Goal: Information Seeking & Learning: Learn about a topic

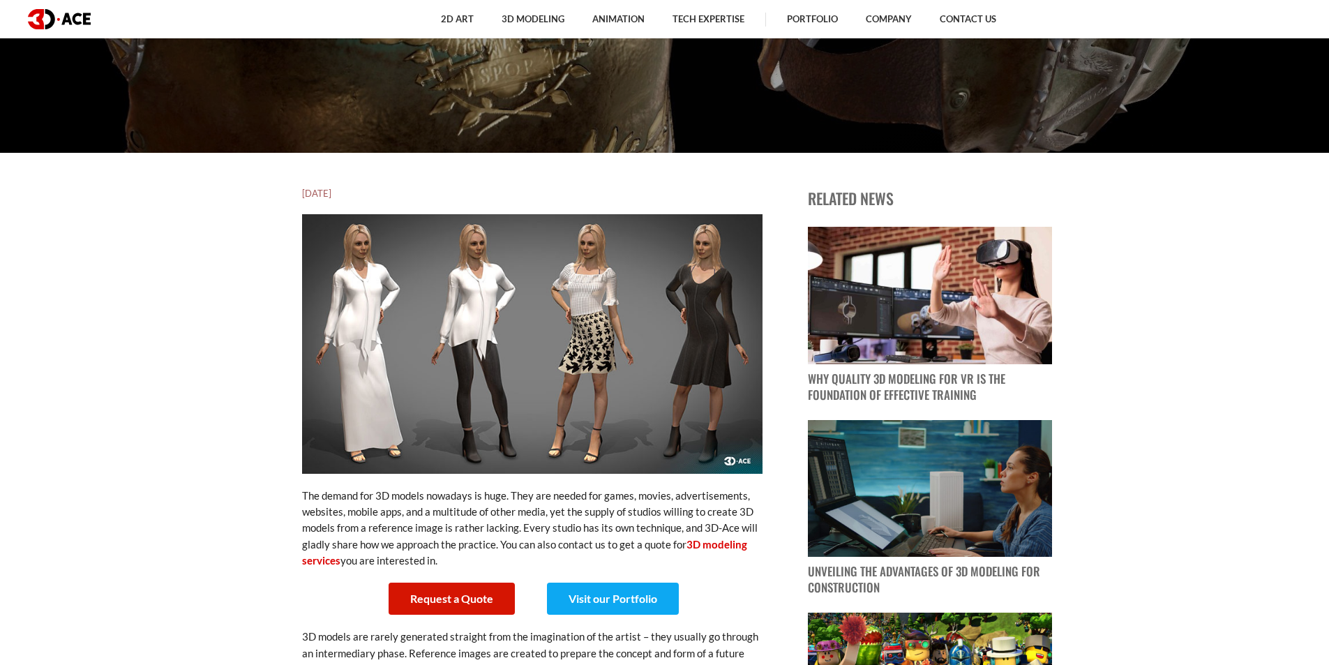
scroll to position [768, 0]
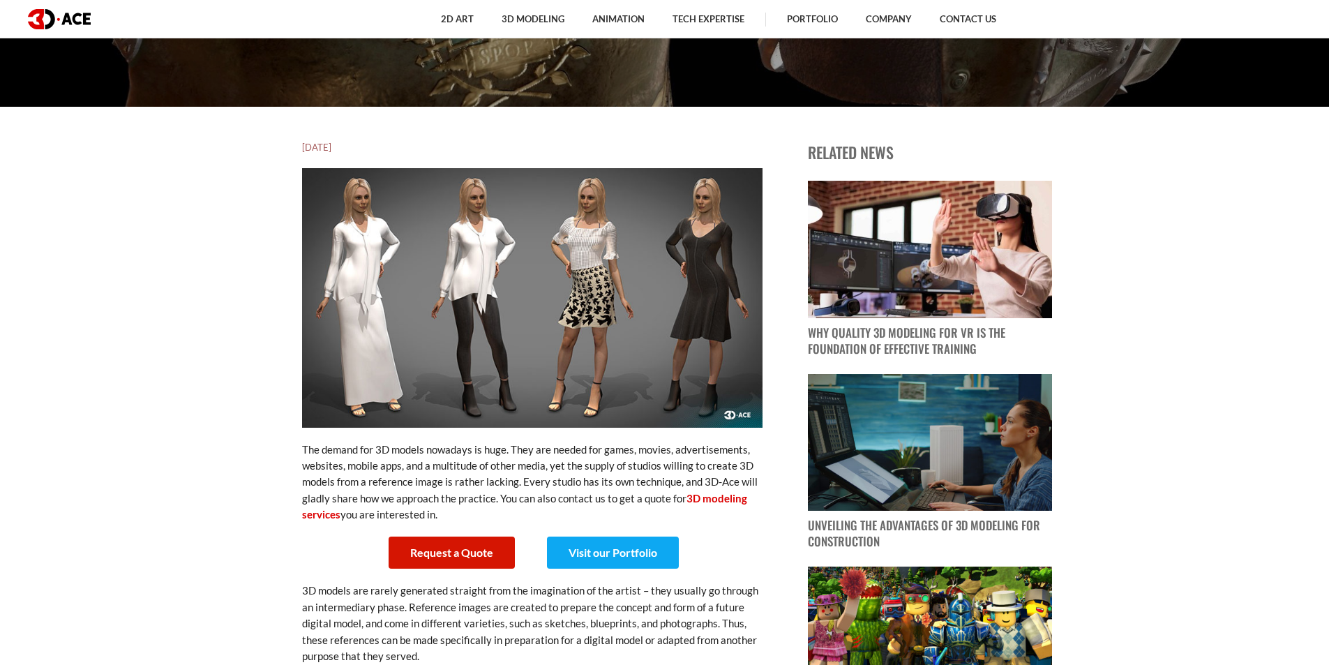
click at [681, 276] on img at bounding box center [532, 297] width 461 height 259
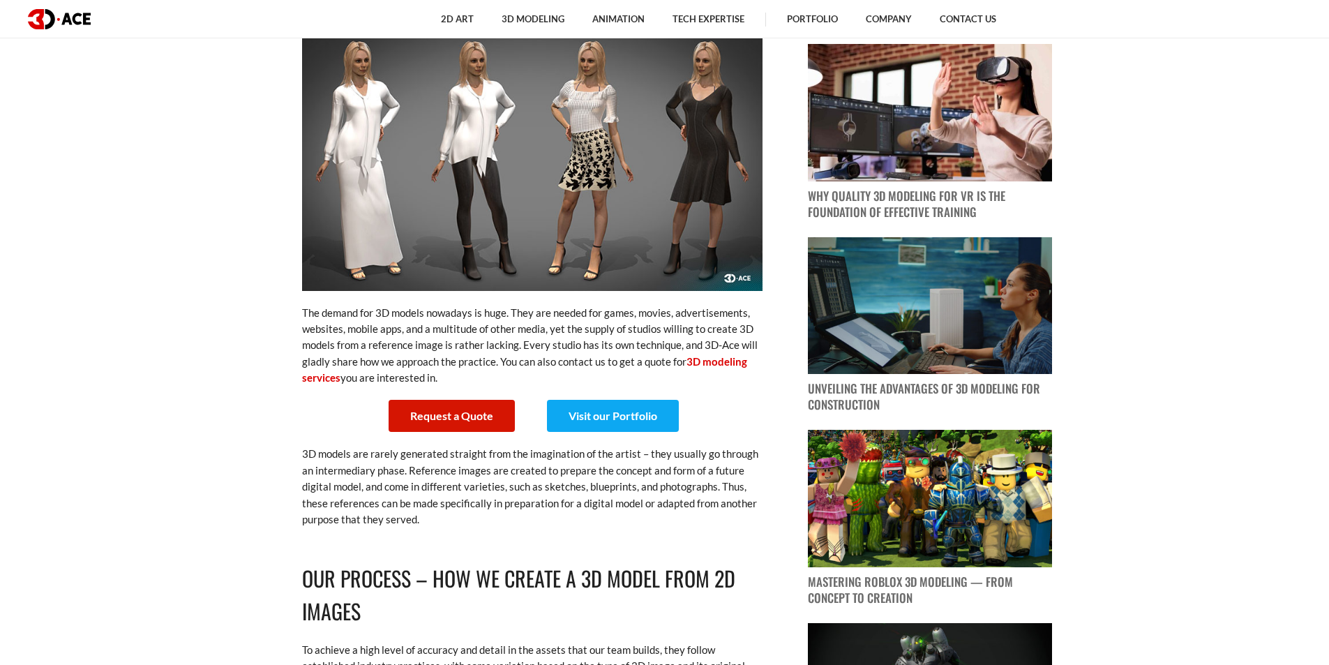
scroll to position [489, 0]
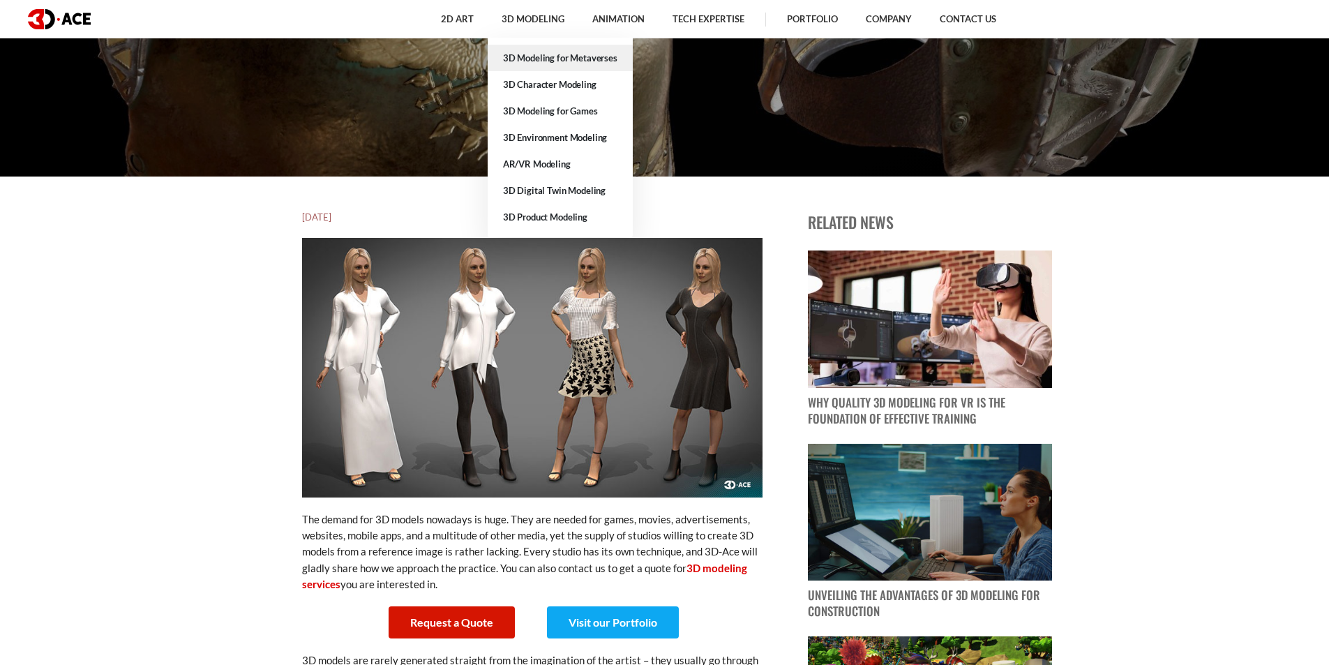
click at [528, 59] on link "3D Modeling for Metaverses" at bounding box center [560, 58] width 145 height 27
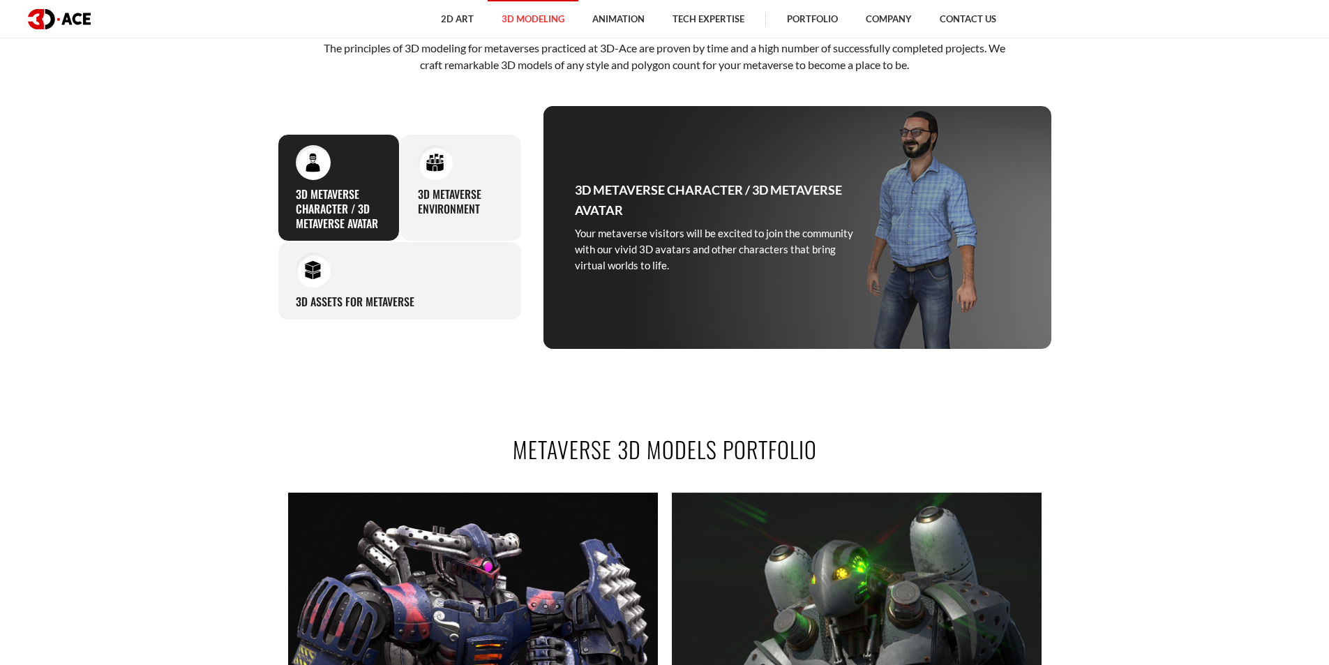
scroll to position [768, 0]
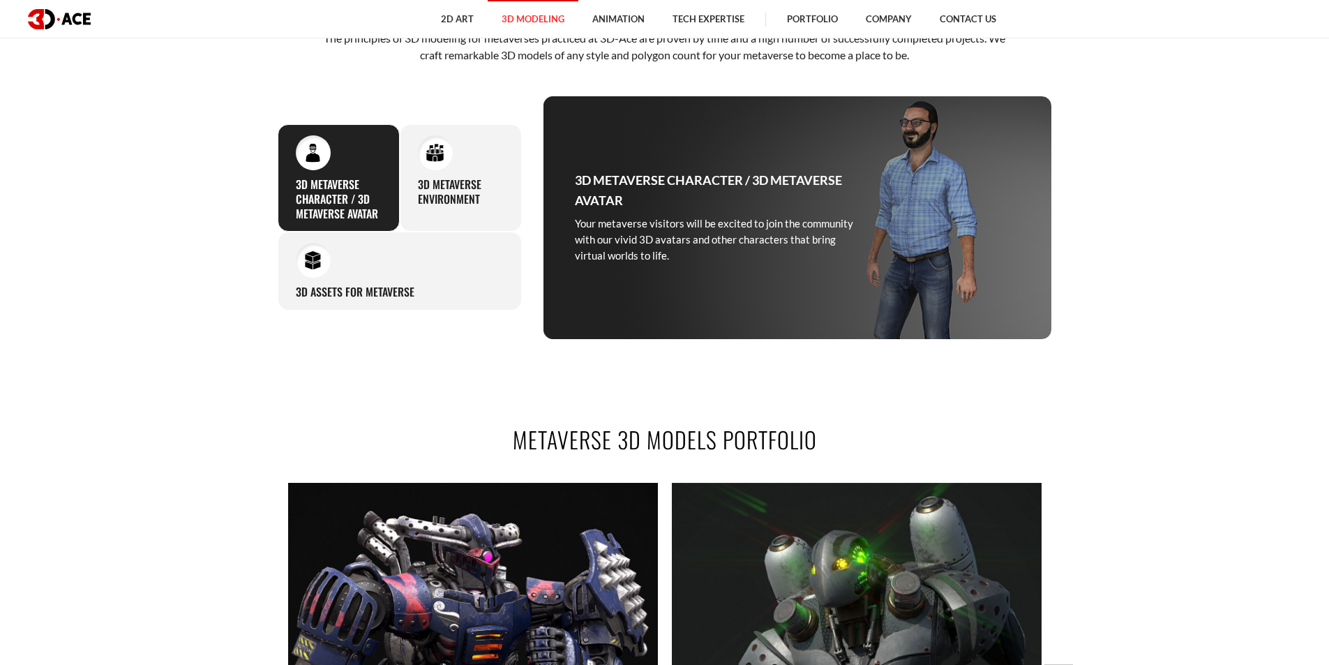
click at [339, 181] on h3 "3D Metaverse Character / 3D Metaverse Avatar" at bounding box center [339, 198] width 86 height 43
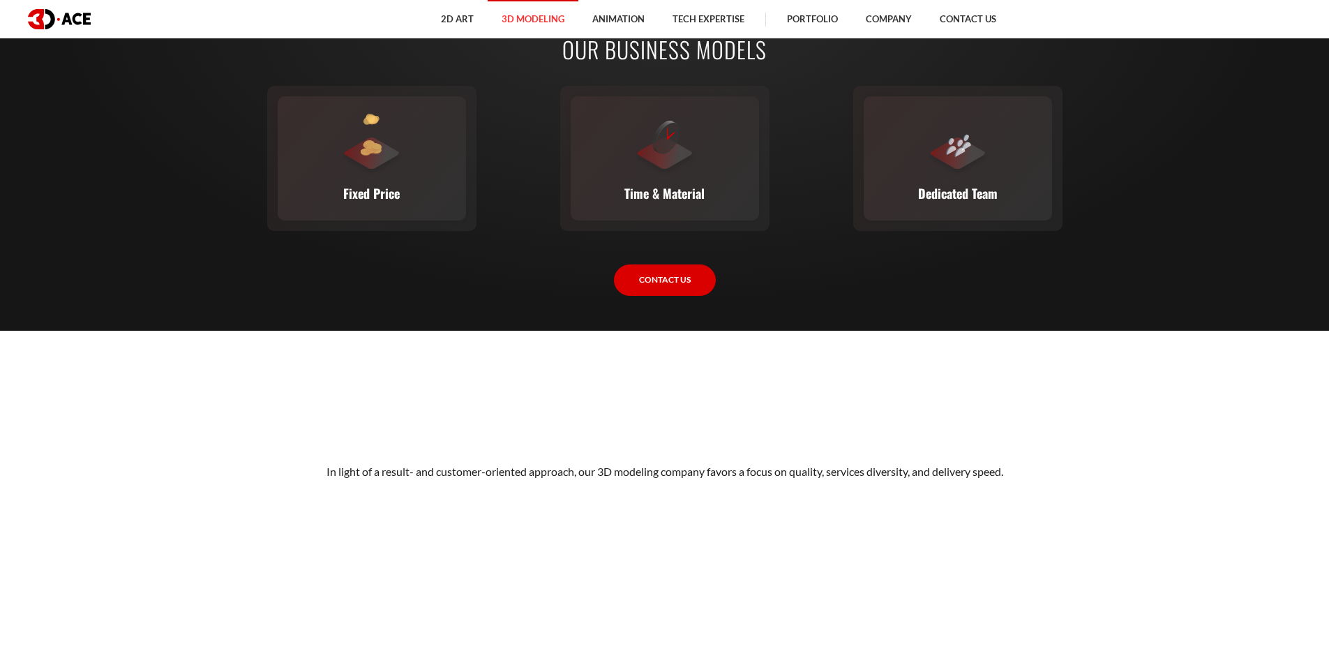
scroll to position [2163, 0]
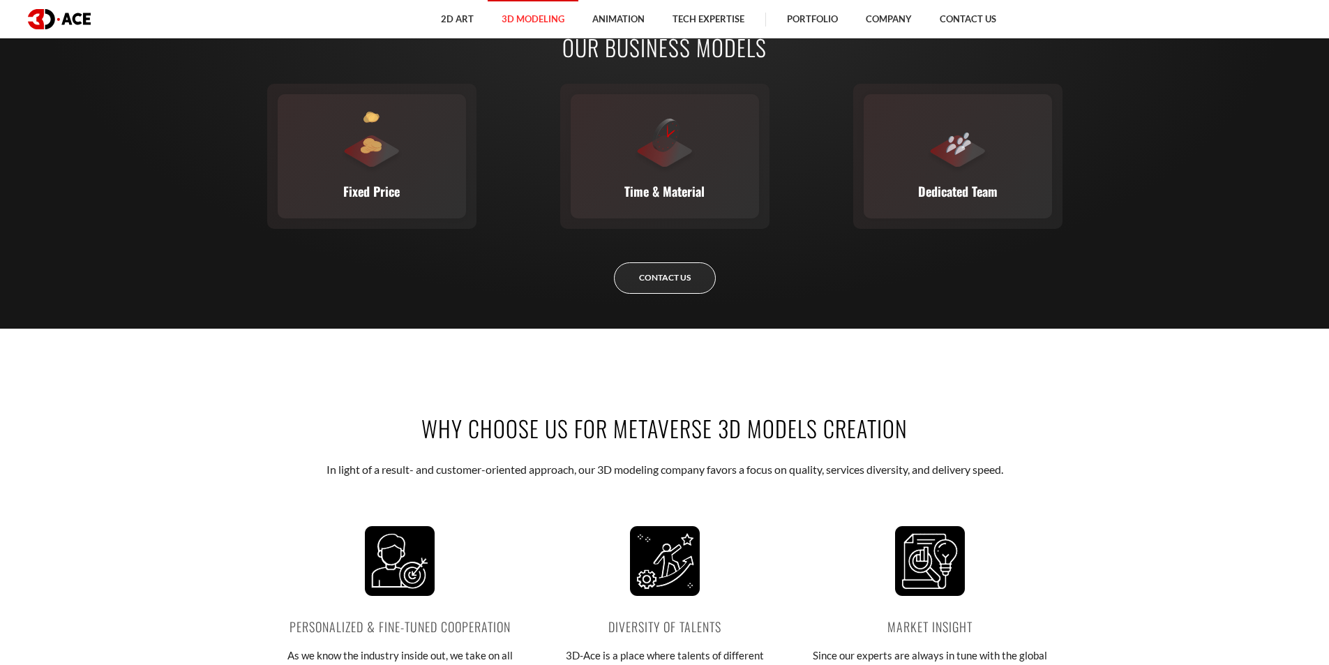
click at [683, 276] on link "Contact Us" at bounding box center [665, 277] width 102 height 31
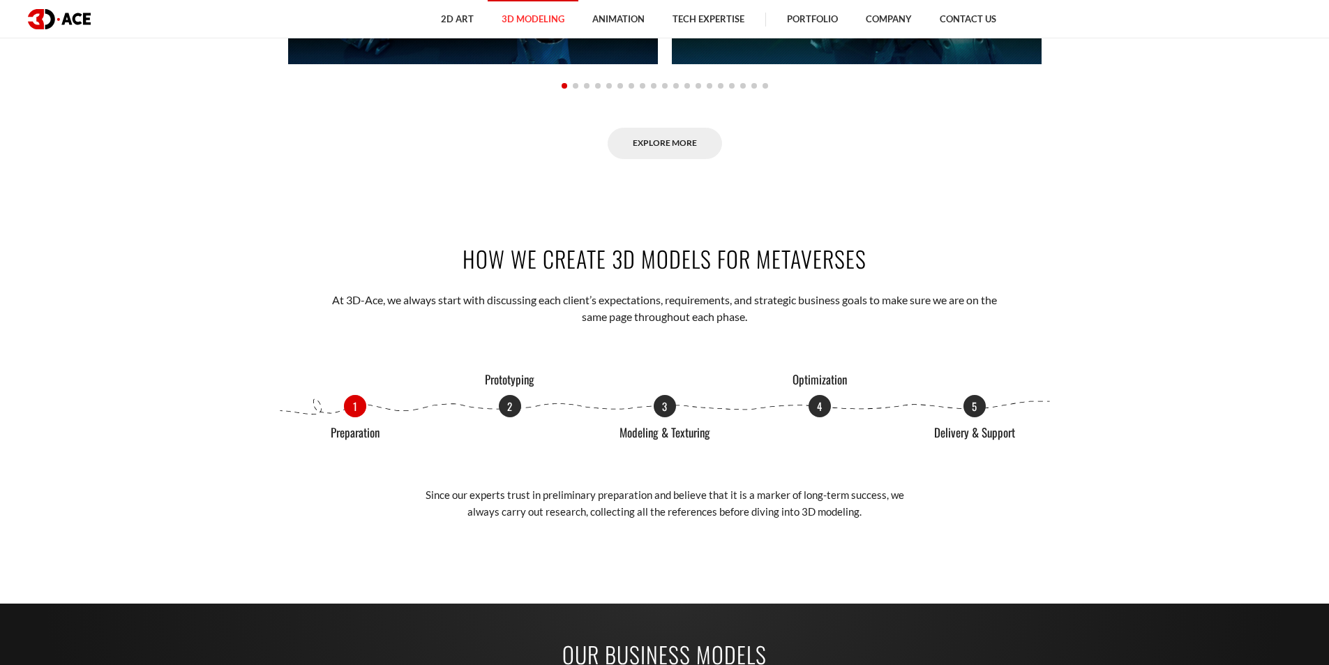
scroll to position [1479, 0]
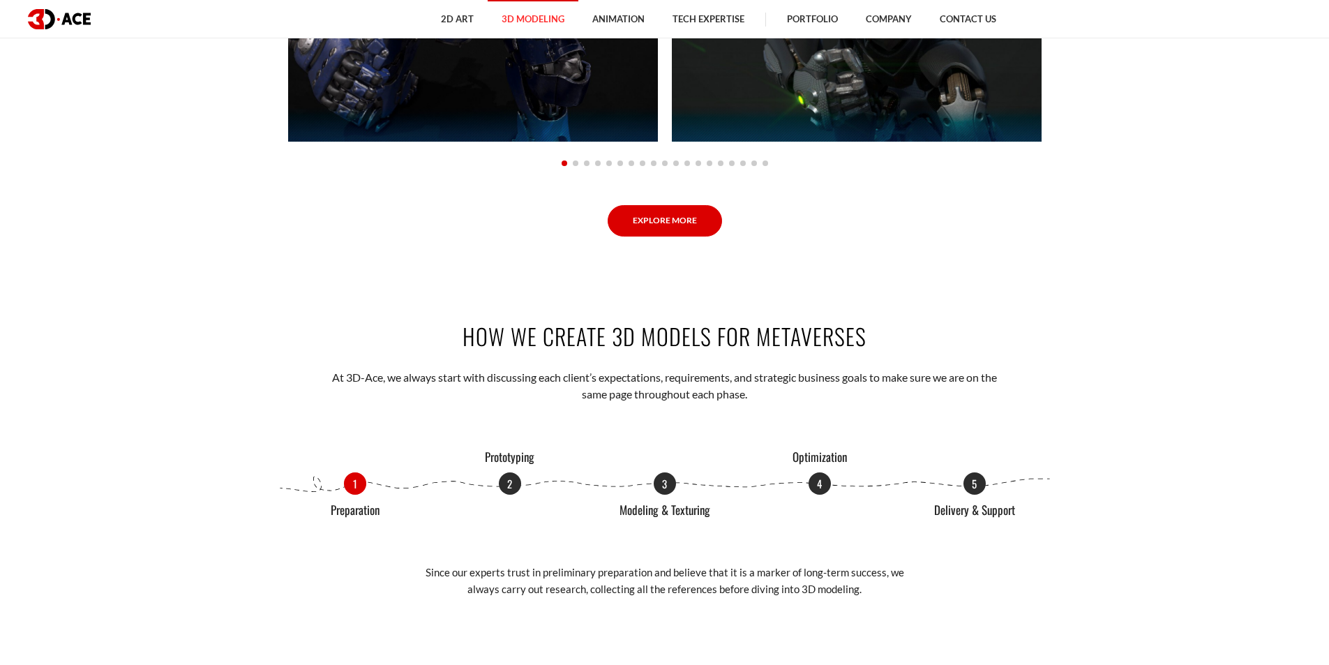
click at [677, 211] on link "Explore More" at bounding box center [665, 220] width 114 height 31
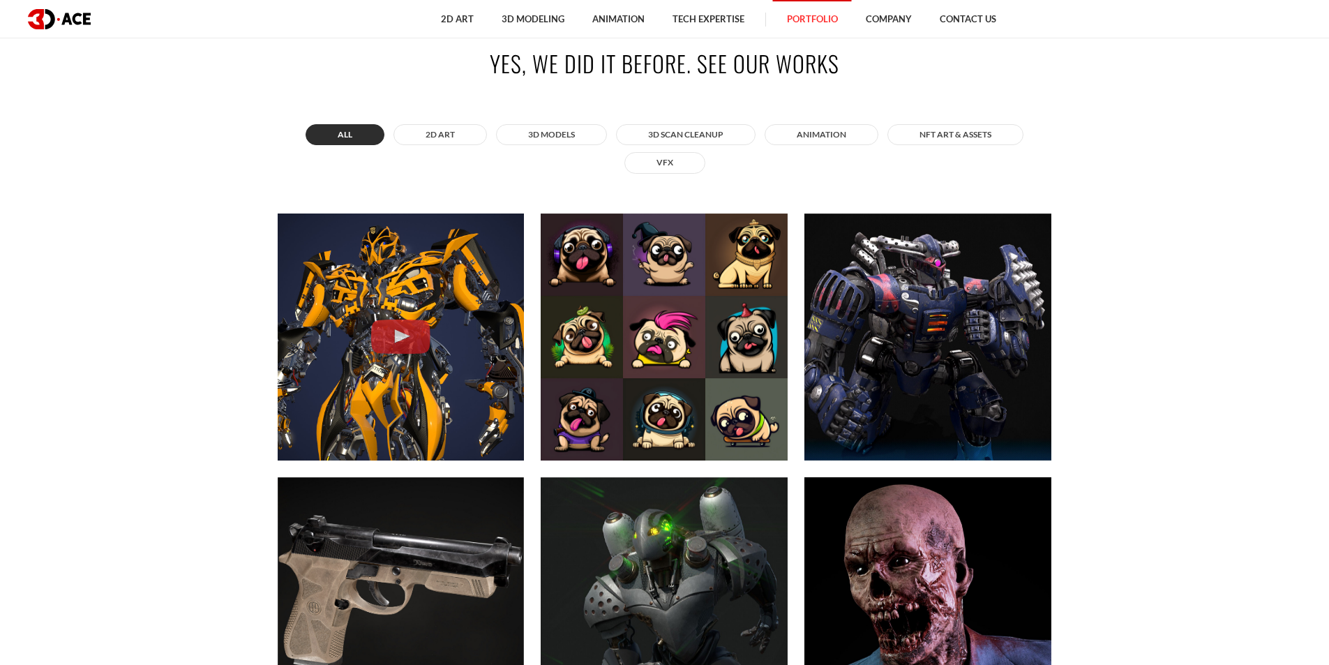
scroll to position [489, 0]
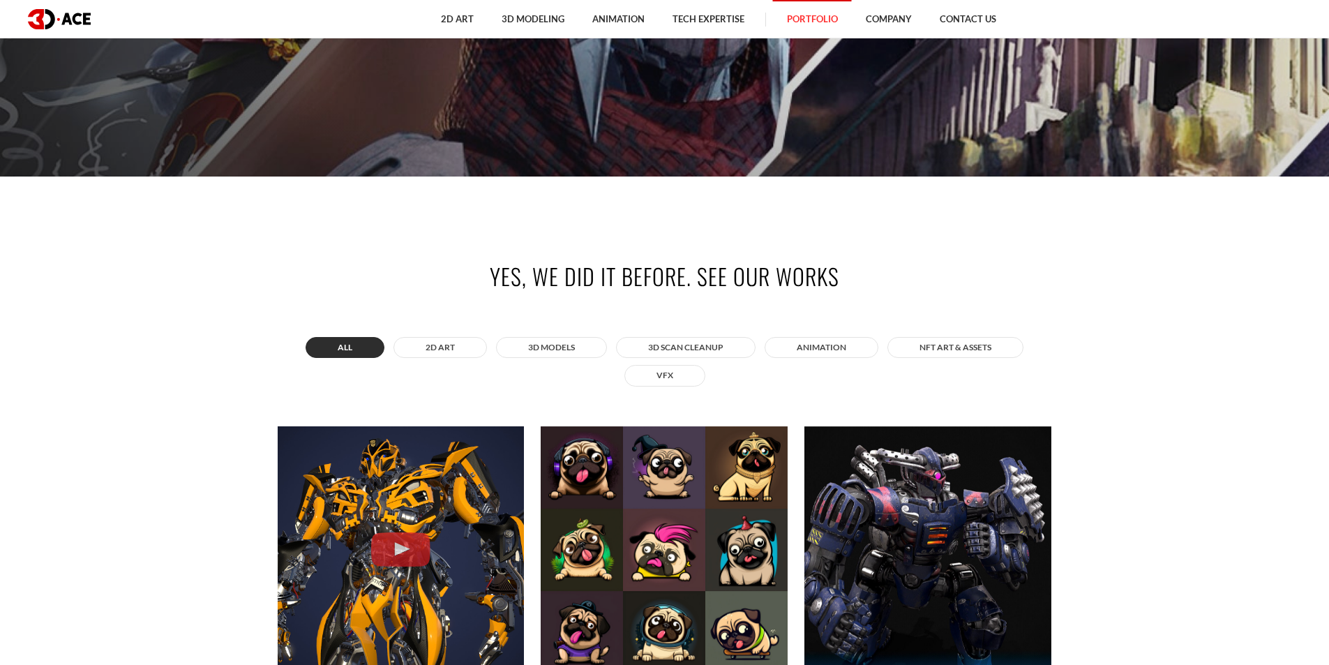
click at [539, 336] on div "All 2D ART 3D MODELS 3D Scan Cleanup ANIMATION NFT art & assets VFX" at bounding box center [665, 362] width 775 height 57
click at [544, 339] on button "3D MODELS" at bounding box center [551, 347] width 111 height 21
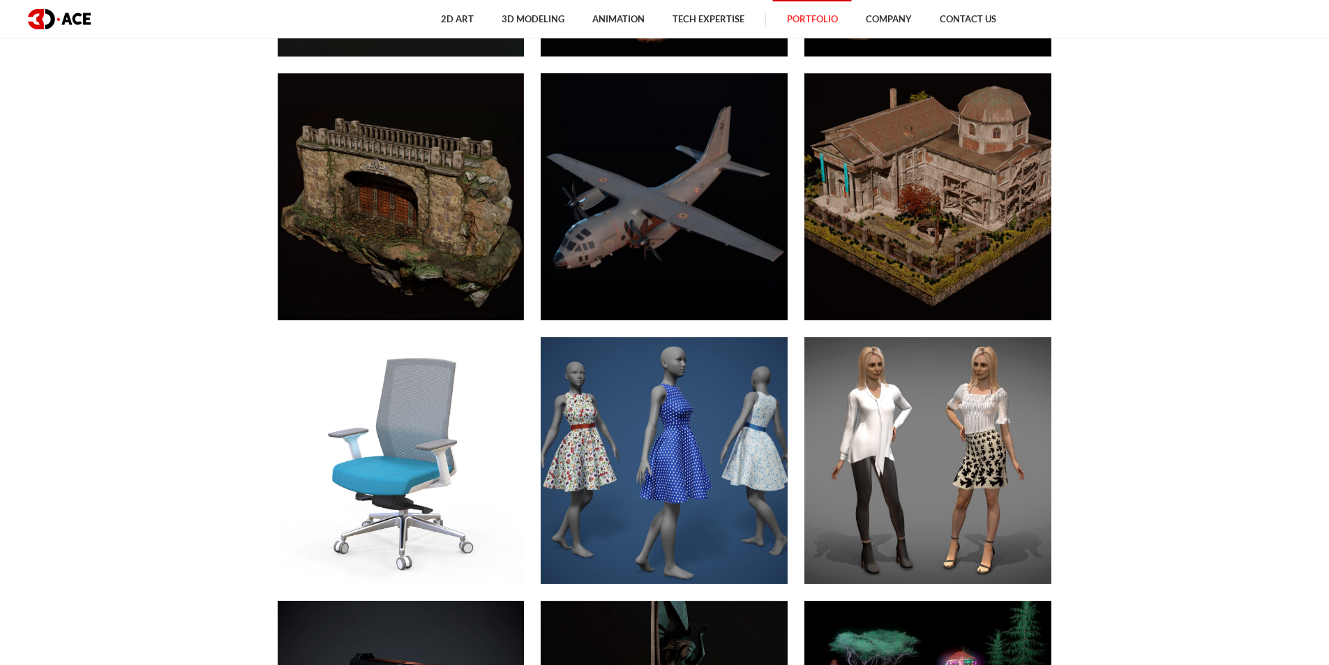
scroll to position [4955, 0]
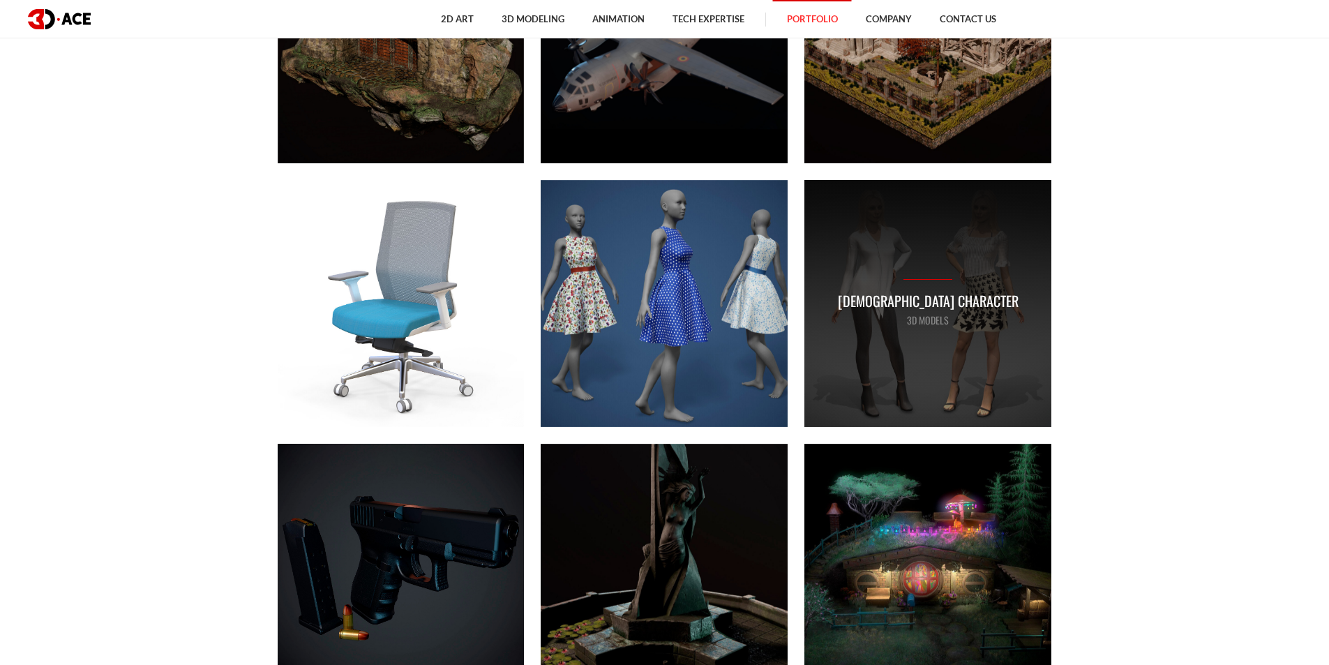
click at [889, 336] on div "Female character 3D MODELS" at bounding box center [928, 303] width 247 height 247
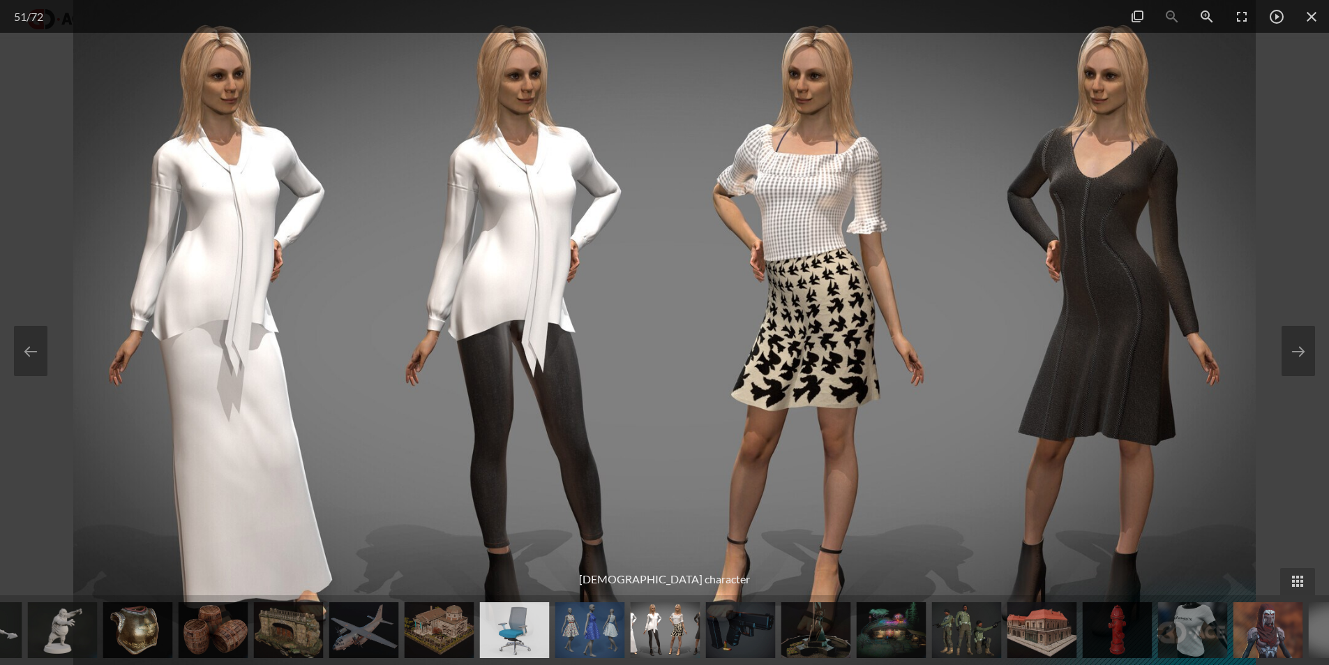
click at [939, 319] on img at bounding box center [664, 332] width 1182 height 665
click at [1309, 19] on span at bounding box center [1312, 16] width 35 height 33
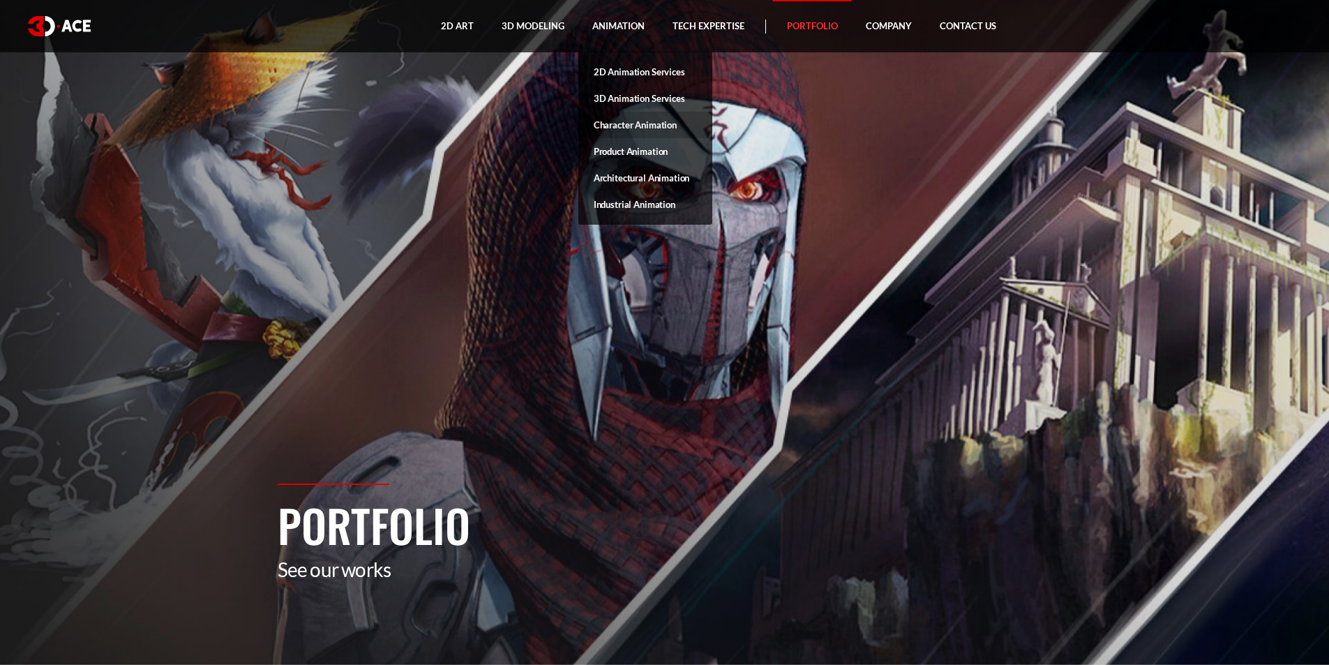
click at [615, 122] on link "Character Animation" at bounding box center [646, 125] width 134 height 27
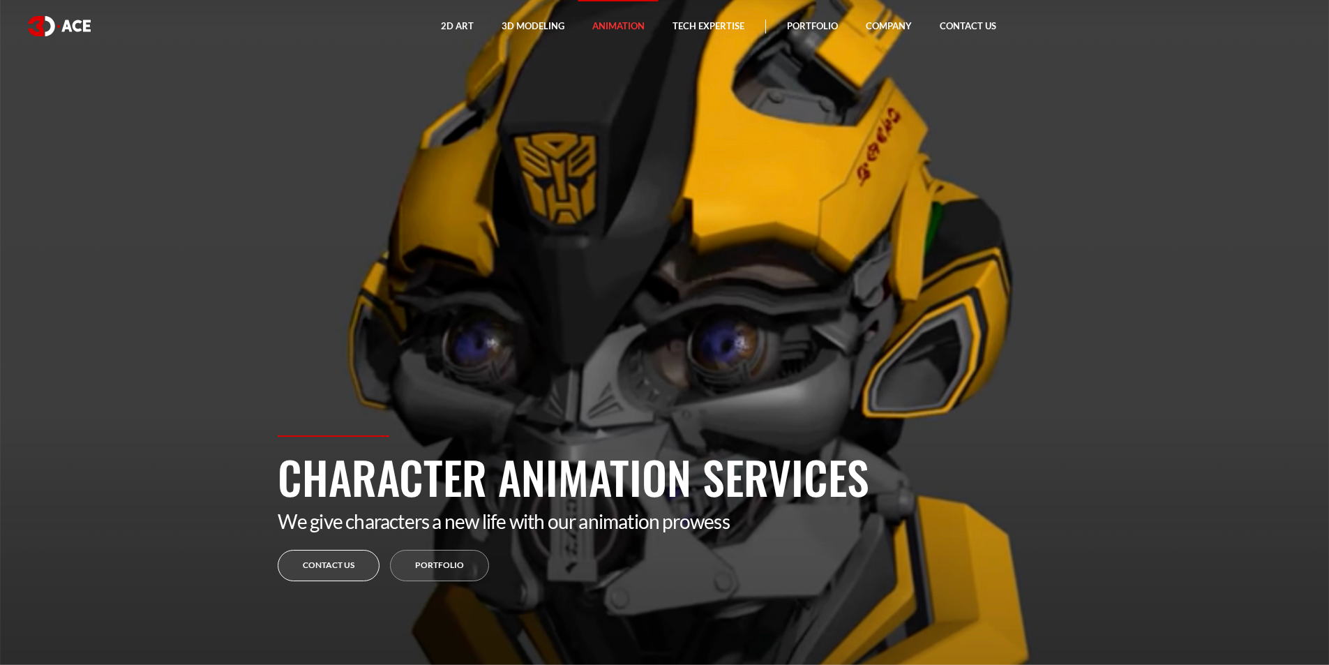
click at [346, 562] on link "Contact Us" at bounding box center [329, 565] width 102 height 31
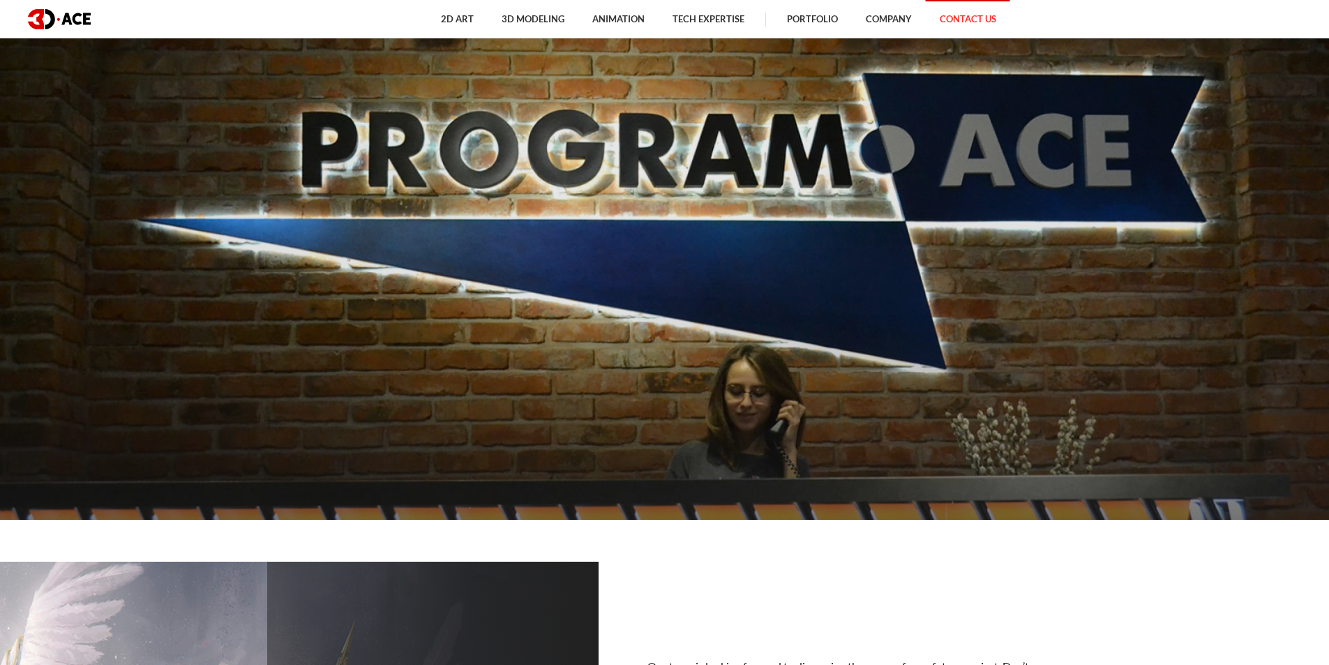
scroll to position [419, 0]
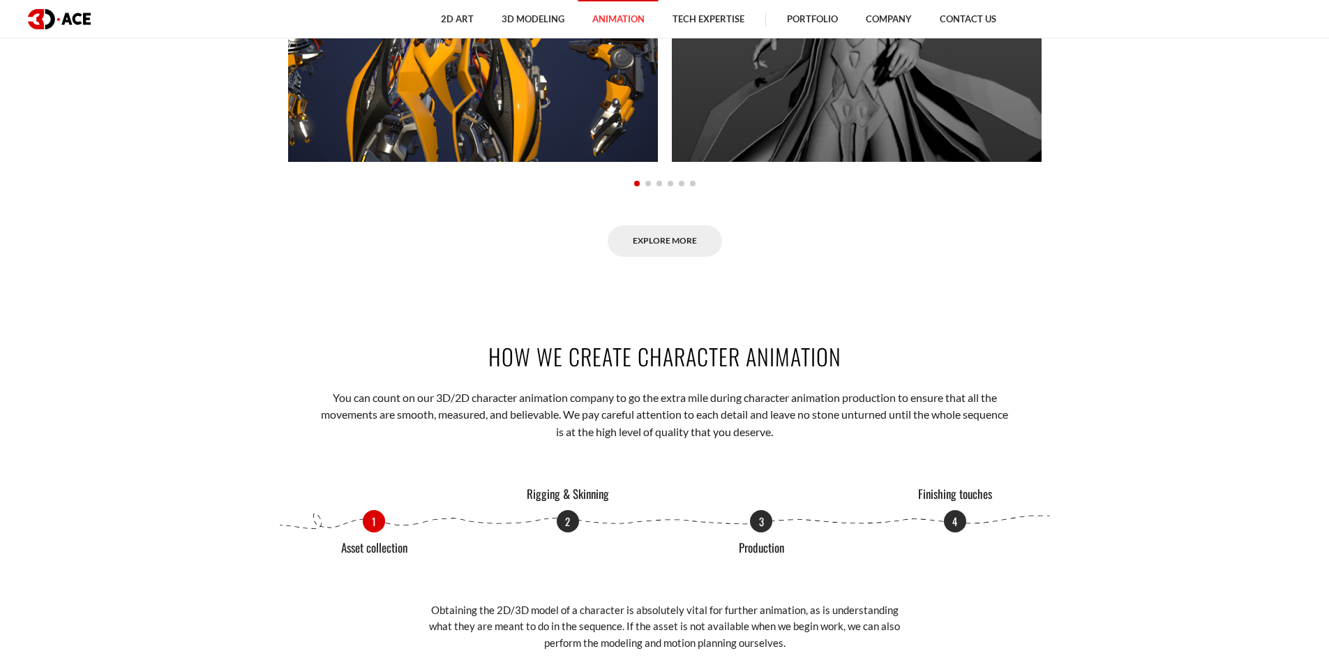
scroll to position [1326, 0]
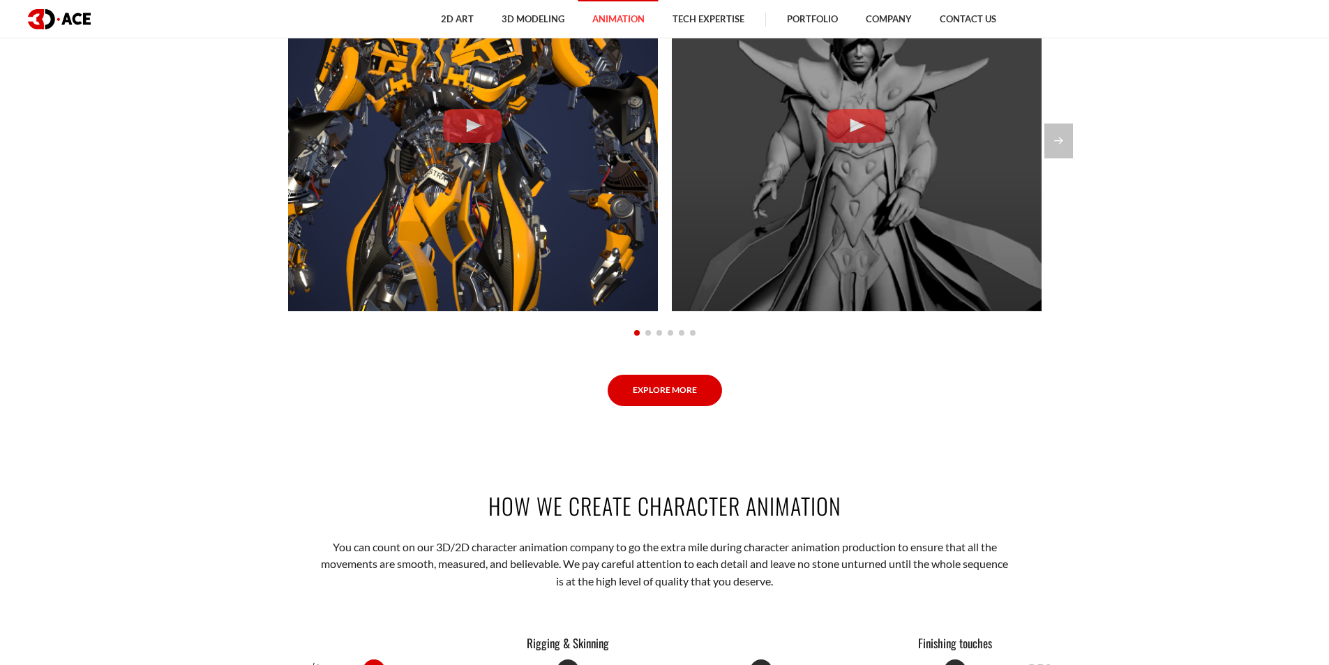
click at [705, 393] on link "Explore More" at bounding box center [665, 390] width 114 height 31
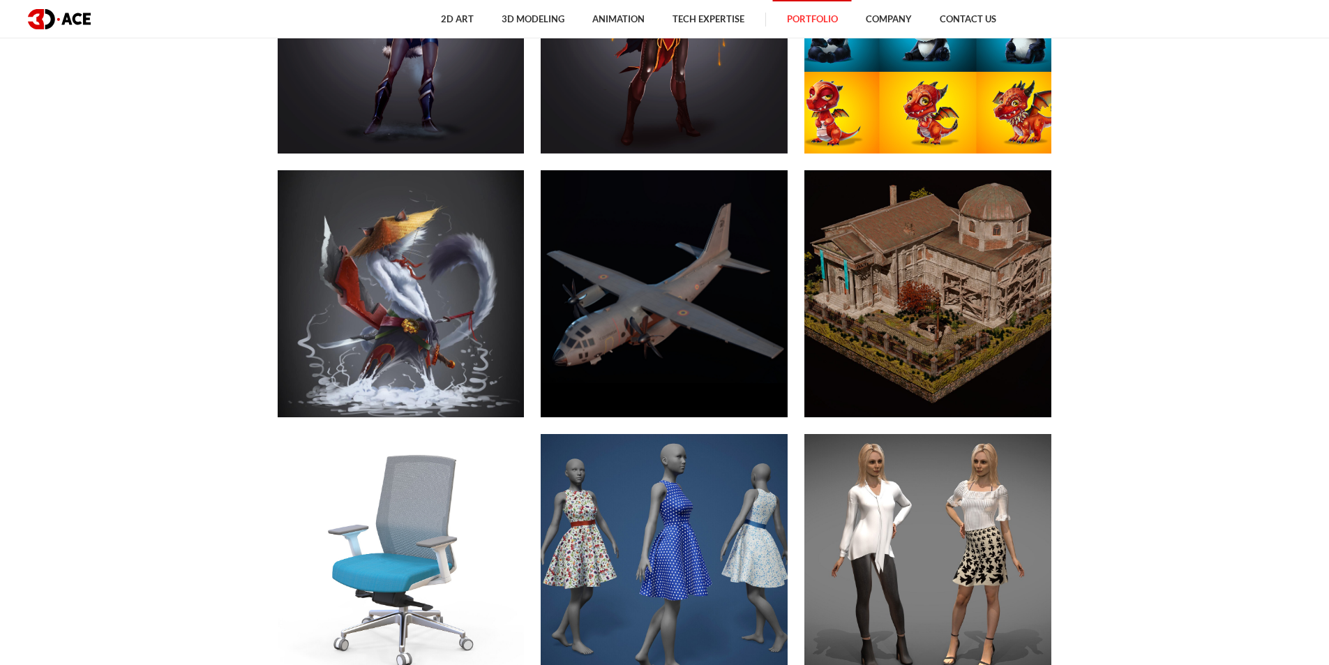
scroll to position [7258, 0]
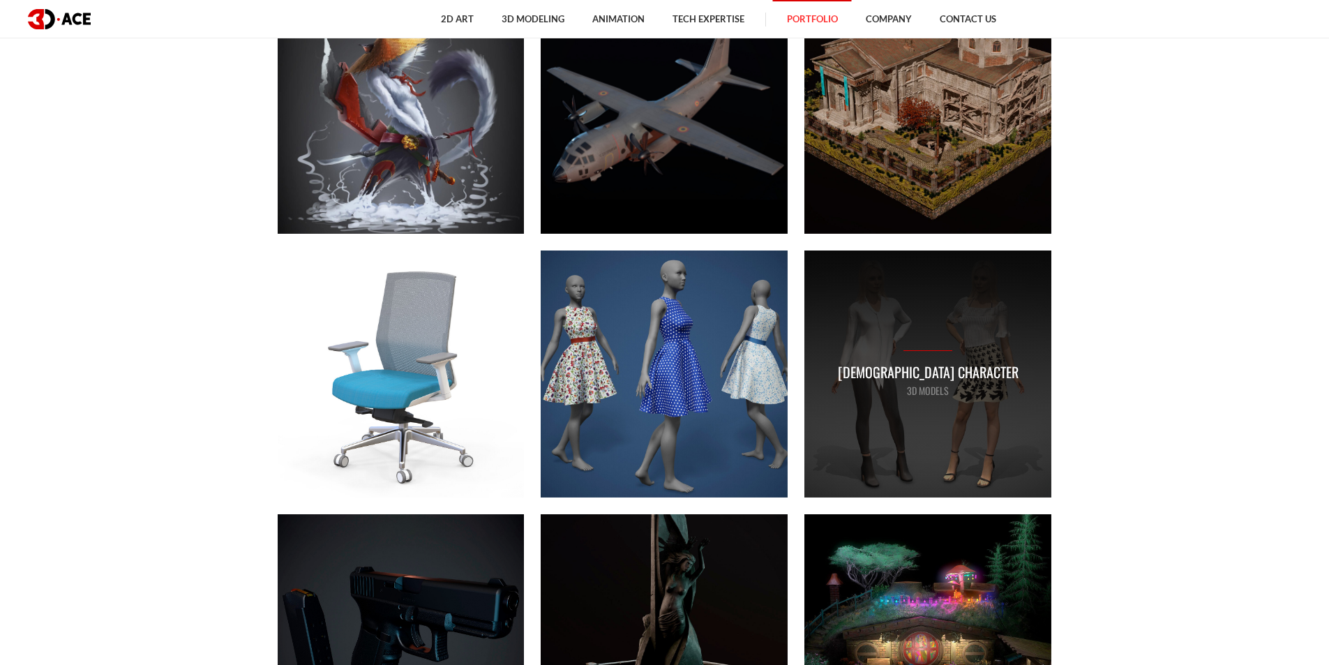
click at [925, 426] on div "Female character 3D MODELS" at bounding box center [928, 374] width 247 height 247
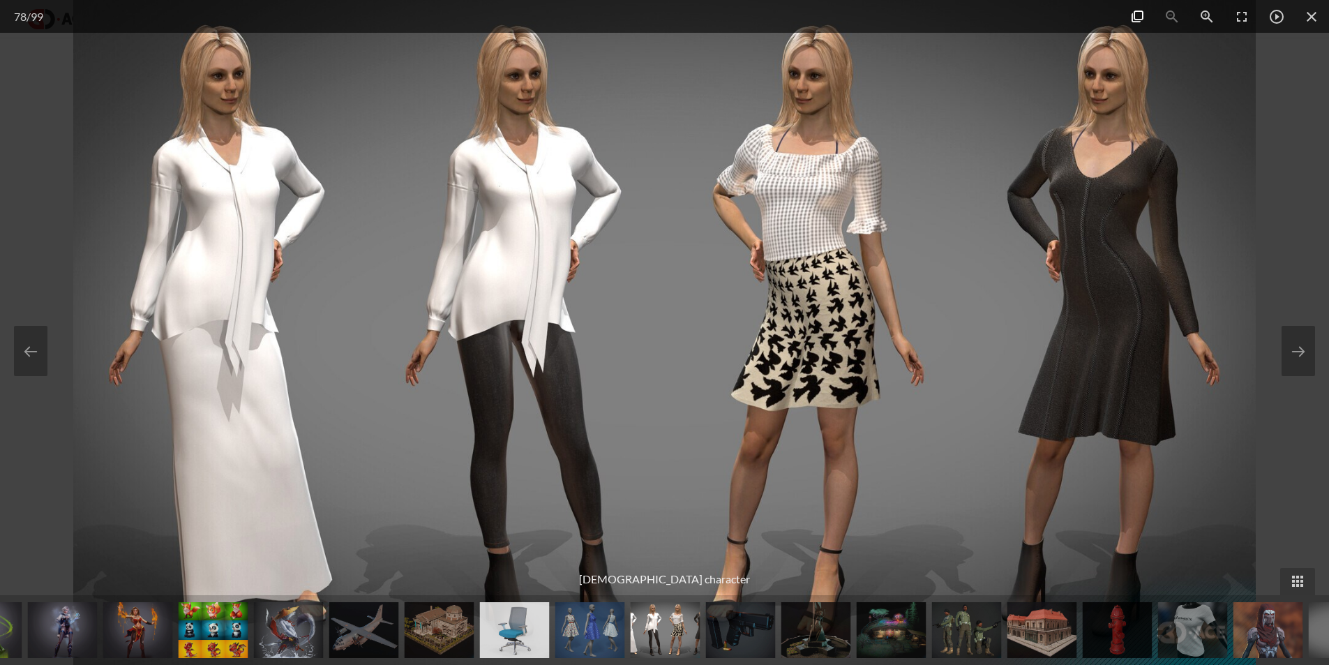
click at [1140, 24] on span at bounding box center [1137, 16] width 35 height 33
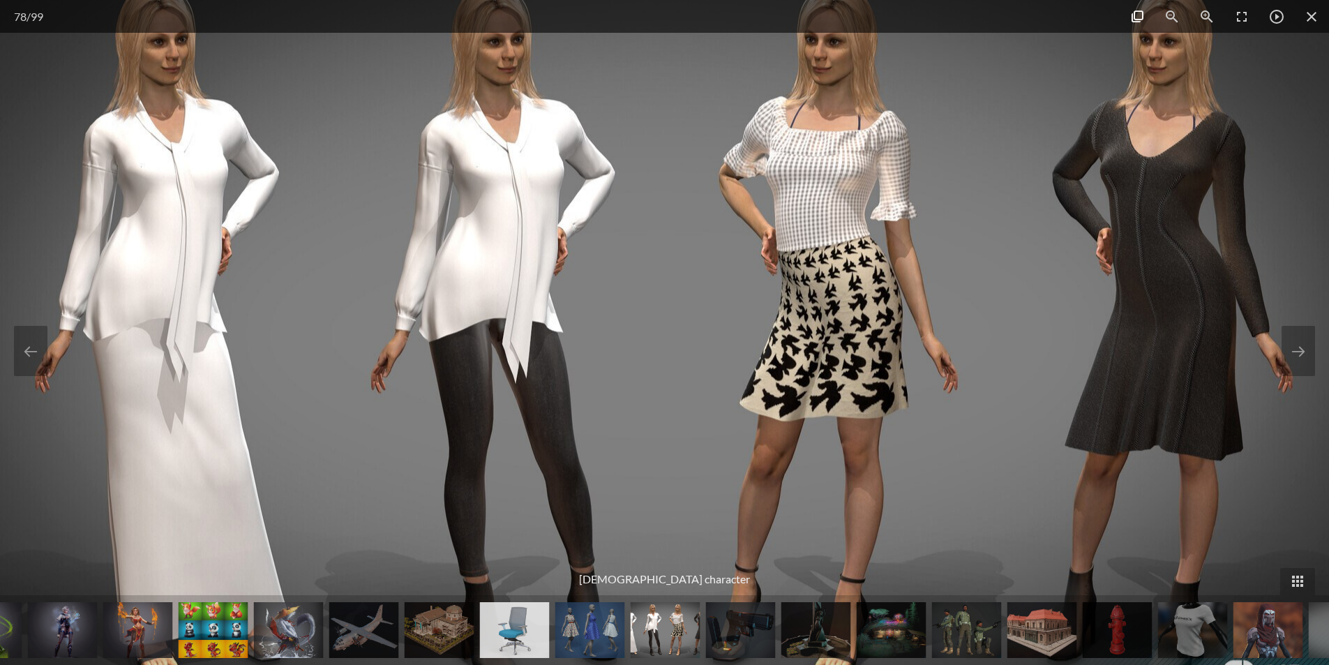
click at [1137, 20] on span at bounding box center [1137, 16] width 35 height 33
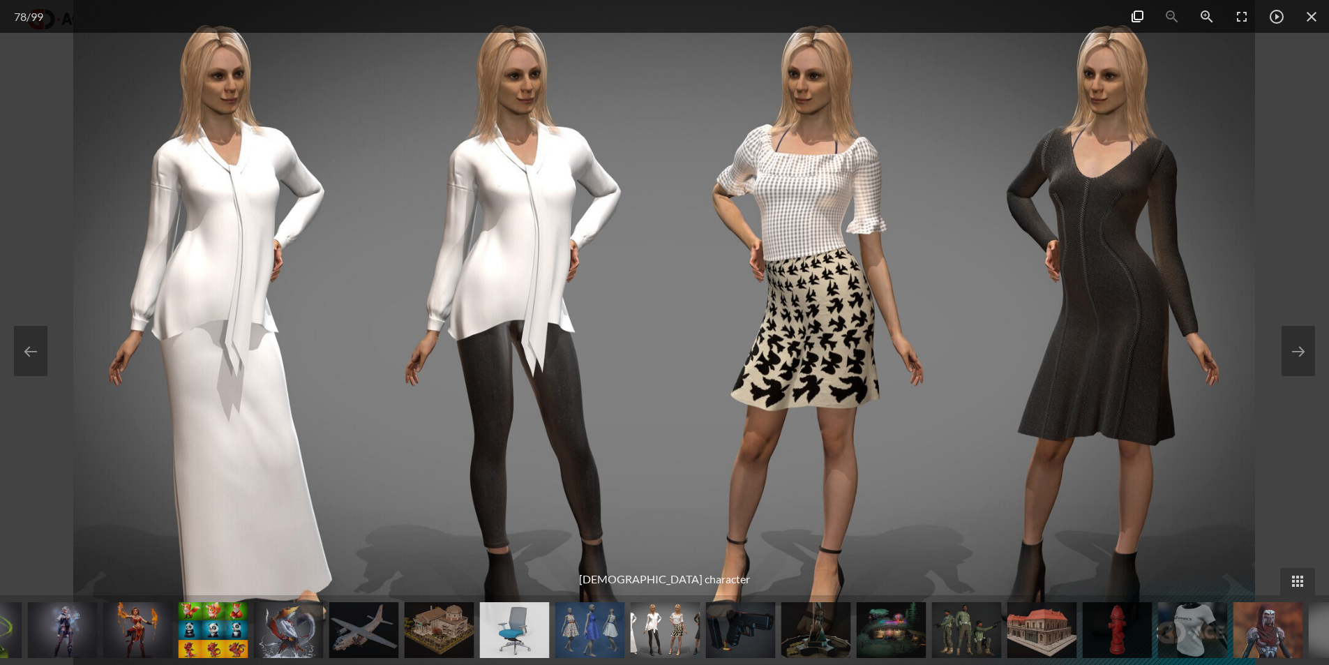
click at [1137, 16] on span at bounding box center [1137, 16] width 35 height 33
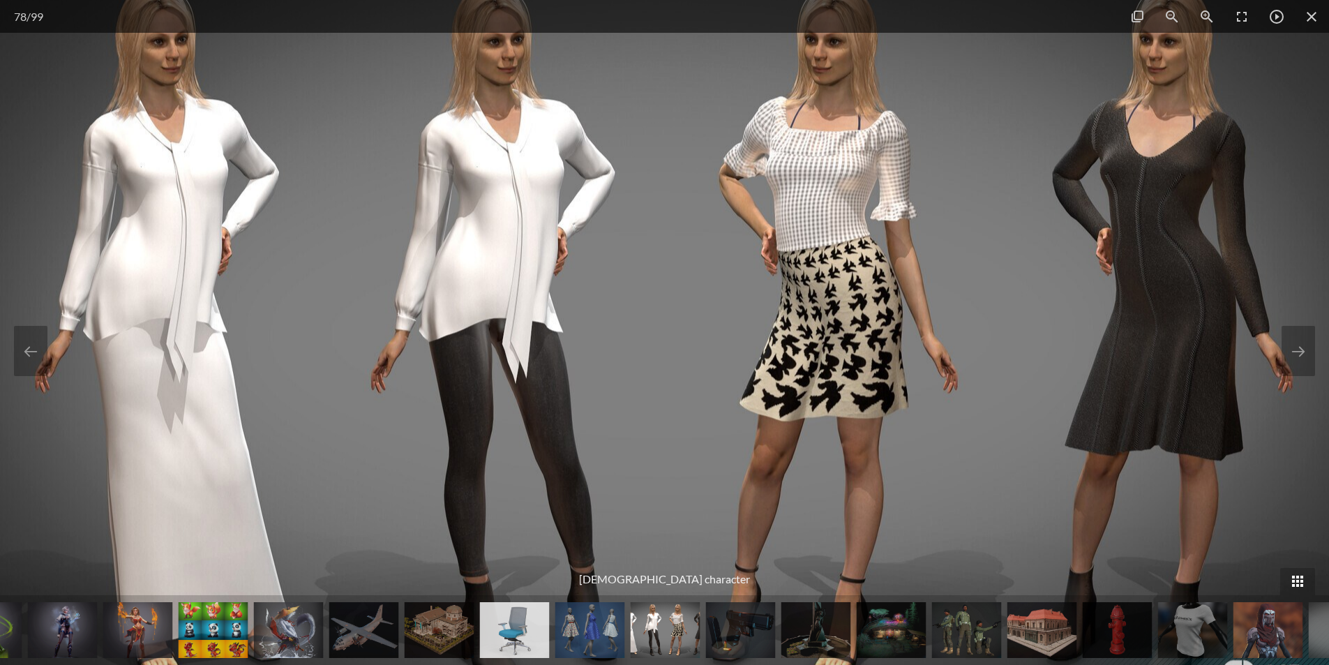
click at [1299, 592] on span at bounding box center [1298, 581] width 35 height 27
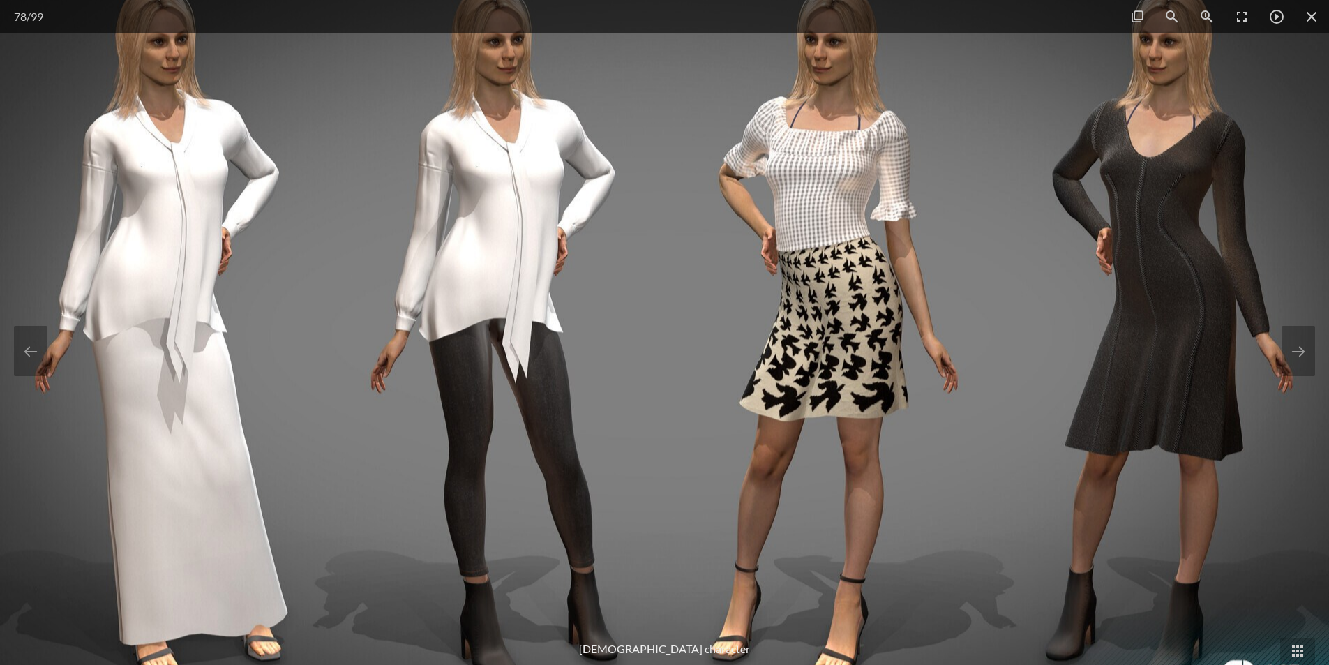
click at [1160, 128] on img at bounding box center [664, 332] width 1340 height 754
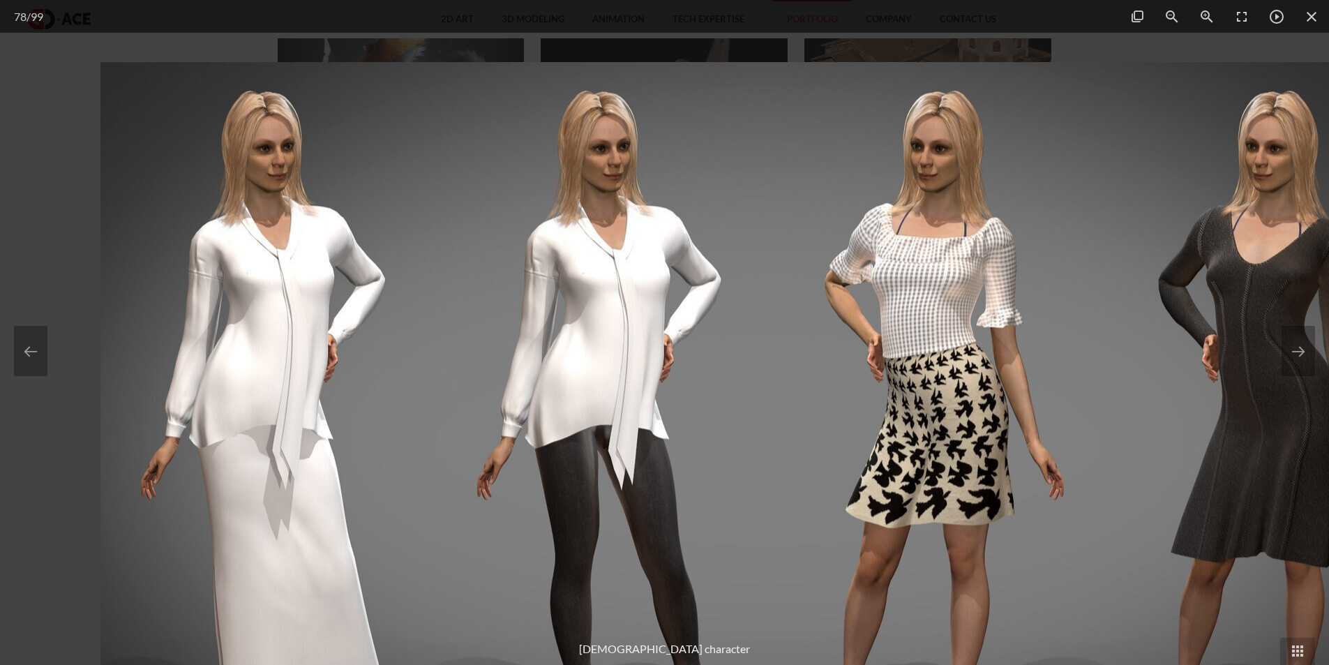
drag, startPoint x: 985, startPoint y: 284, endPoint x: 1118, endPoint y: 334, distance: 142.4
click at [1108, 365] on img at bounding box center [770, 439] width 1340 height 754
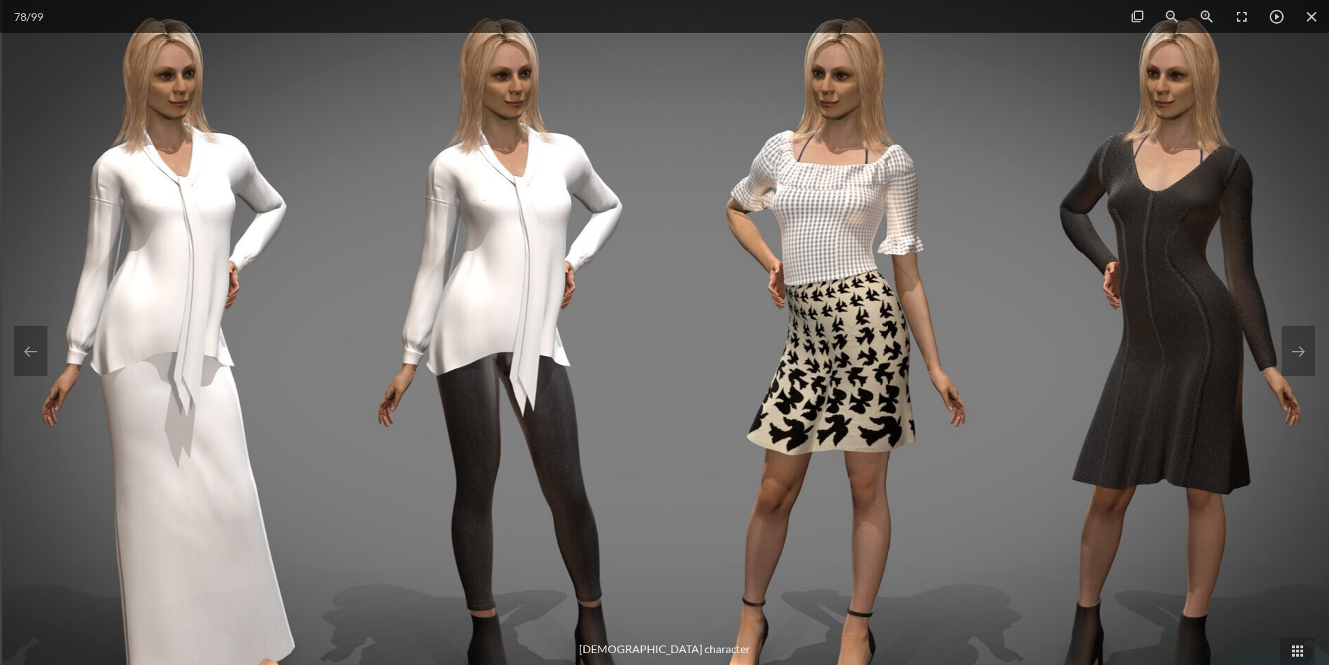
click at [1118, 334] on img at bounding box center [672, 367] width 1340 height 754
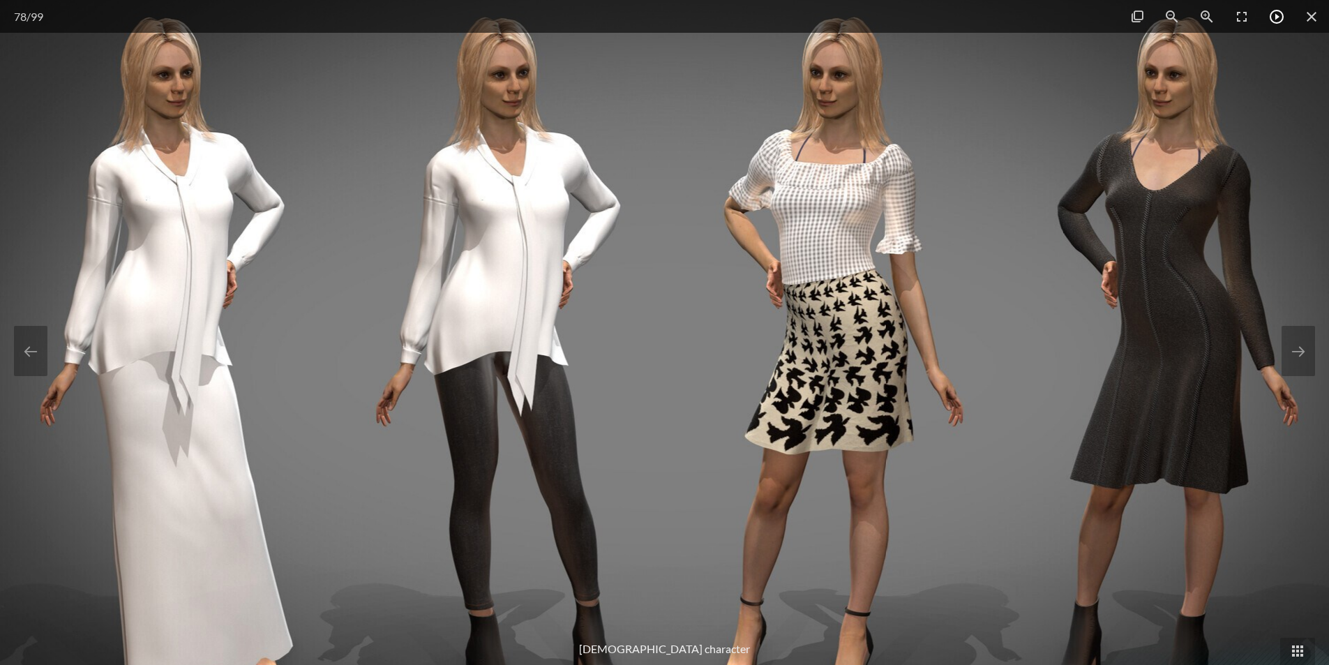
click at [1281, 29] on span at bounding box center [1277, 16] width 35 height 33
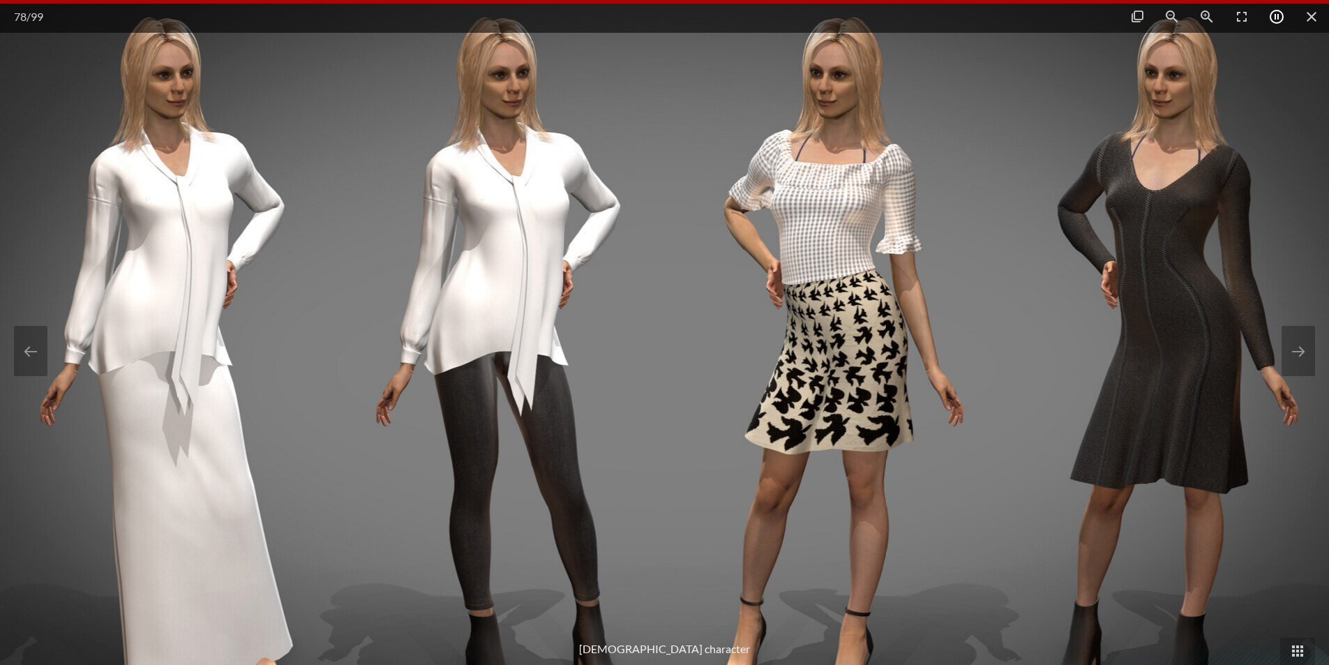
click at [1281, 27] on span at bounding box center [1277, 16] width 35 height 33
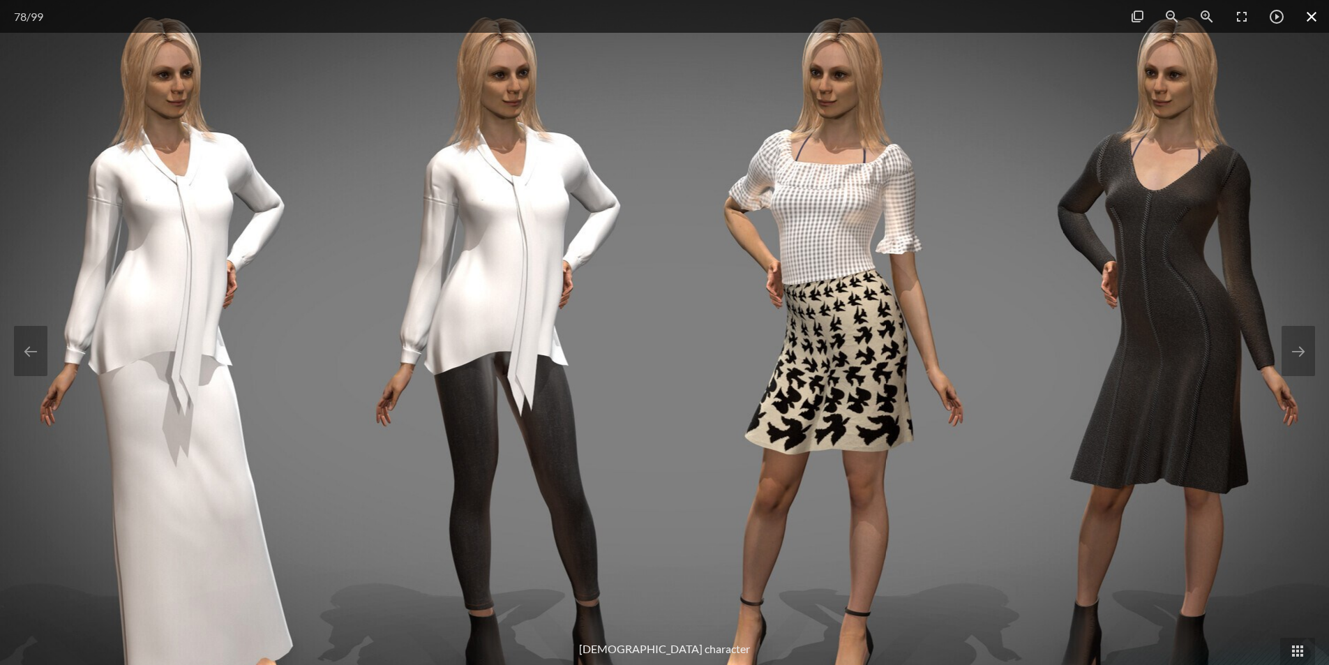
click at [1308, 17] on span at bounding box center [1312, 16] width 35 height 33
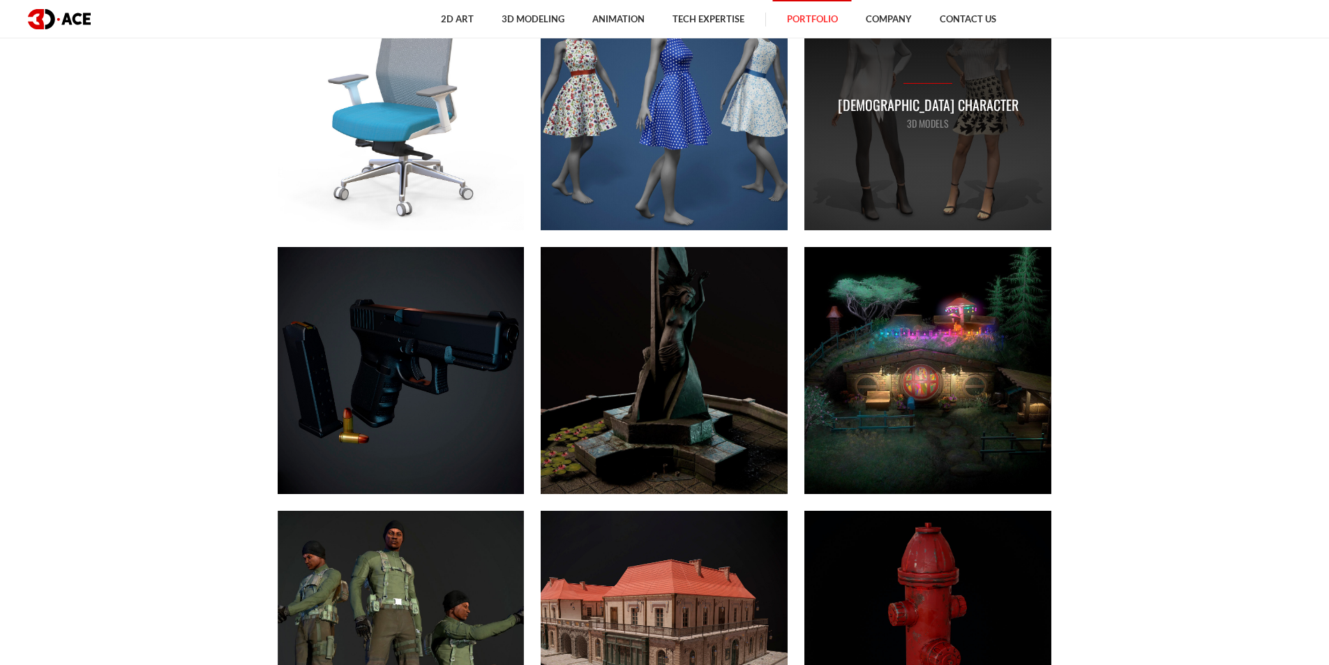
scroll to position [7397, 0]
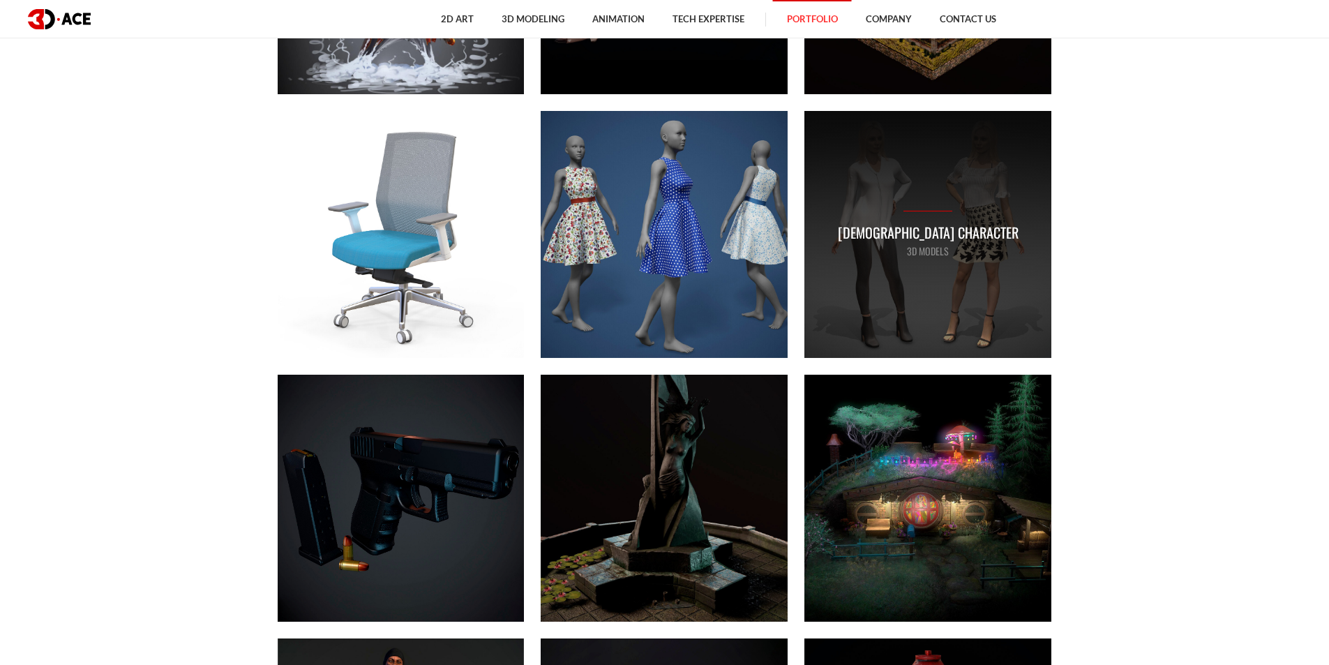
click at [955, 241] on p "Female character" at bounding box center [928, 233] width 181 height 22
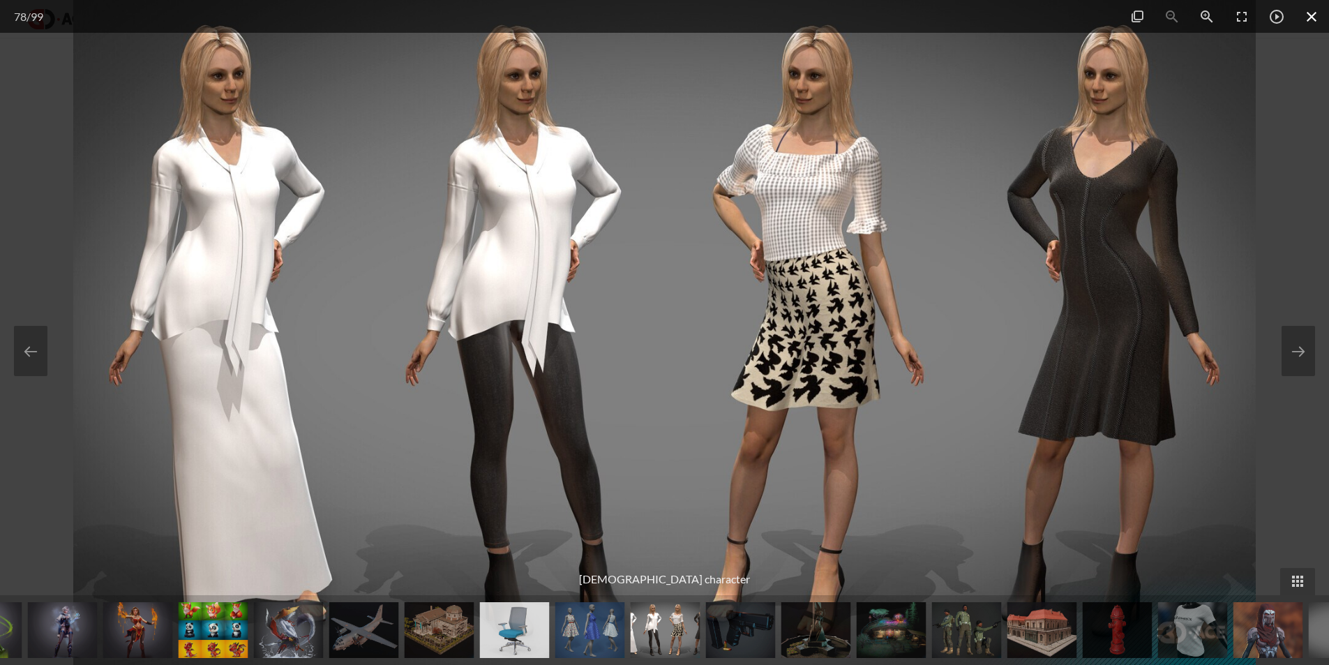
click at [1321, 7] on span at bounding box center [1312, 16] width 35 height 33
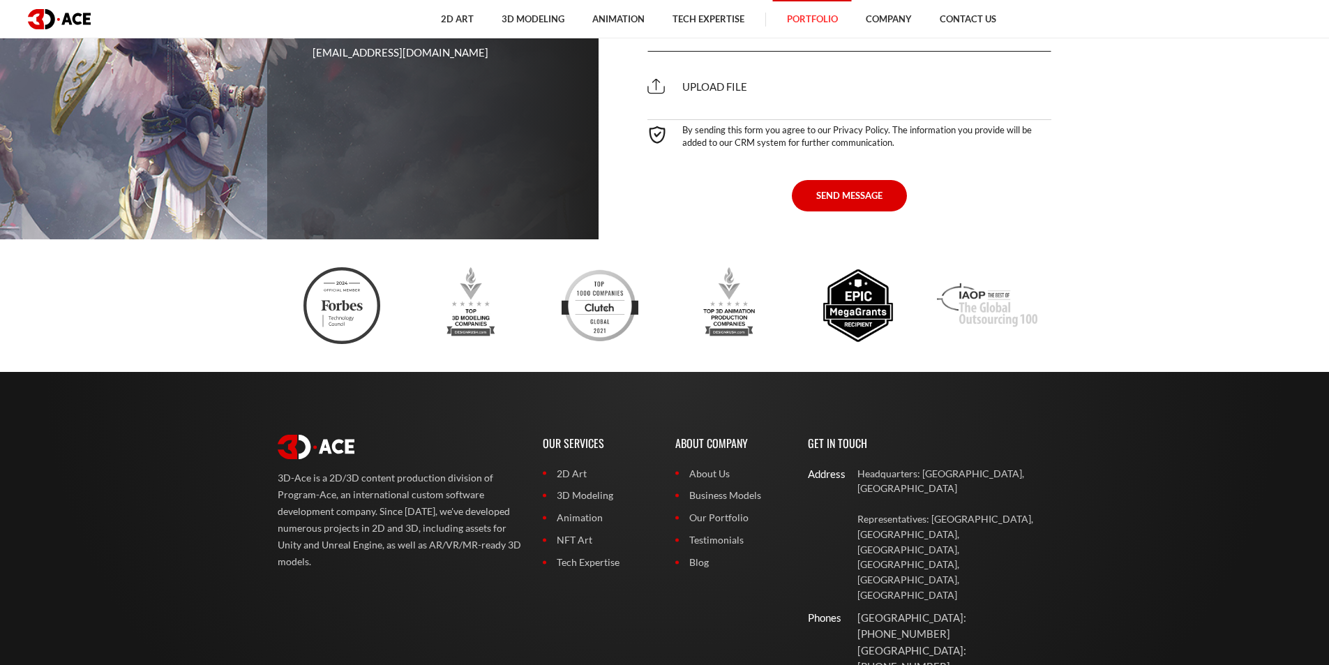
scroll to position [10189, 0]
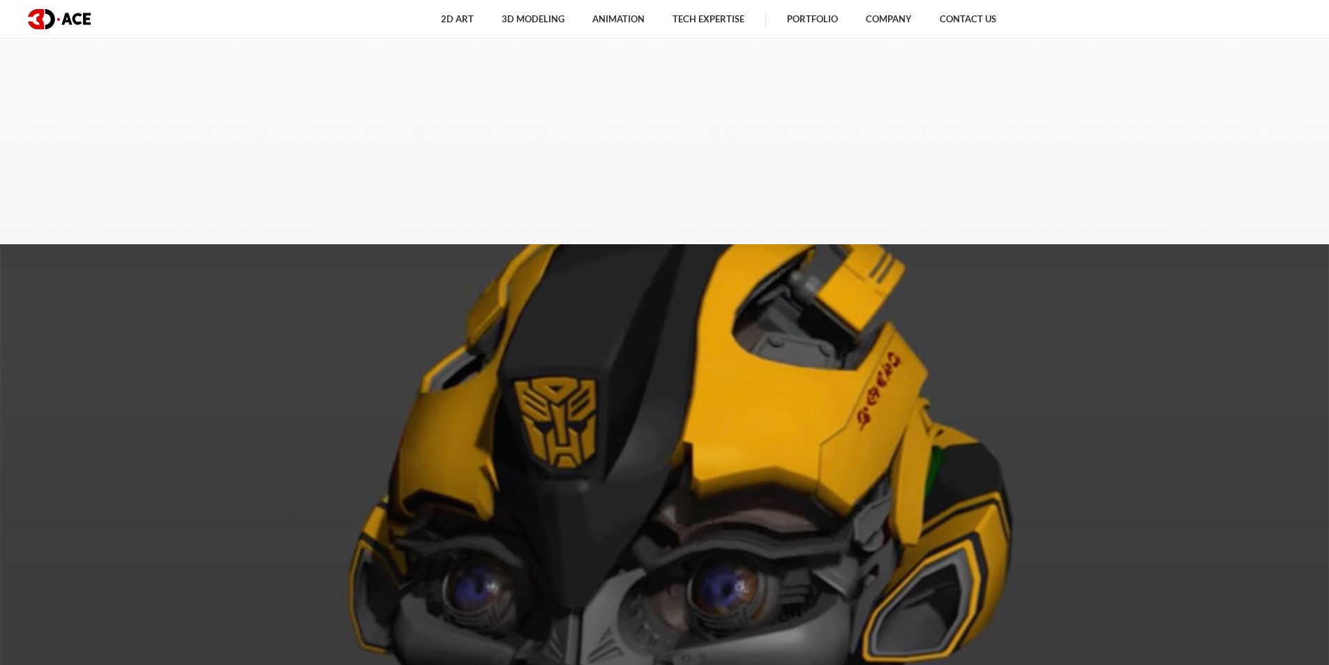
scroll to position [1326, 0]
